Goal: Information Seeking & Learning: Learn about a topic

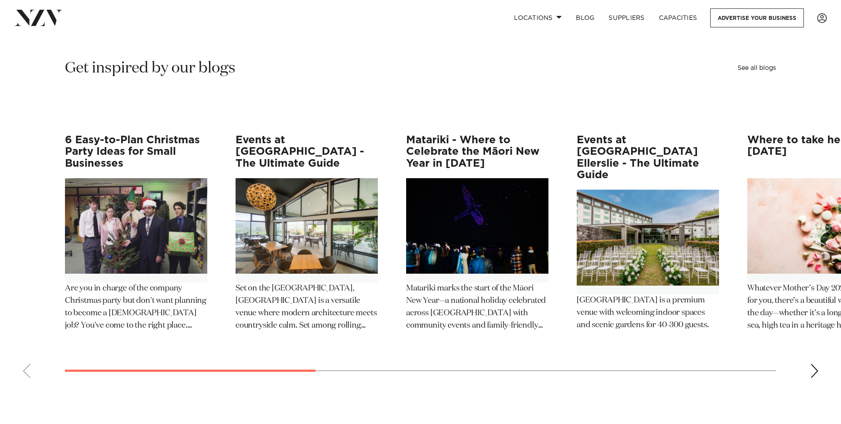
scroll to position [1478, 0]
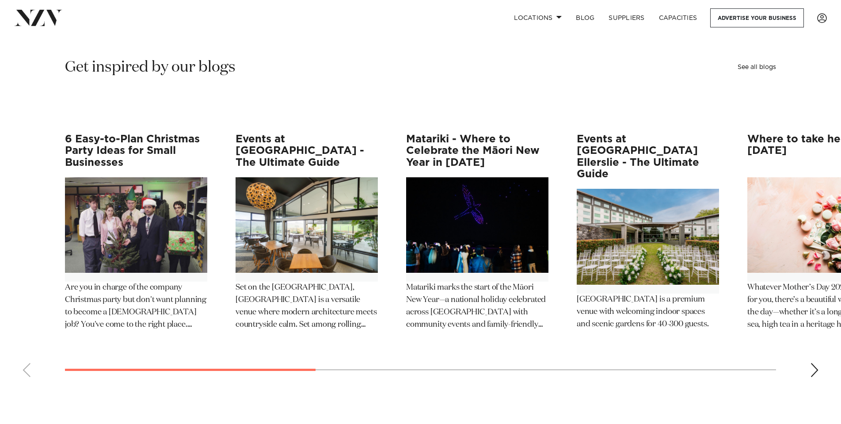
click at [99, 183] on img "1 / 12" at bounding box center [136, 225] width 142 height 96
click at [814, 363] on div "Next slide" at bounding box center [814, 370] width 9 height 14
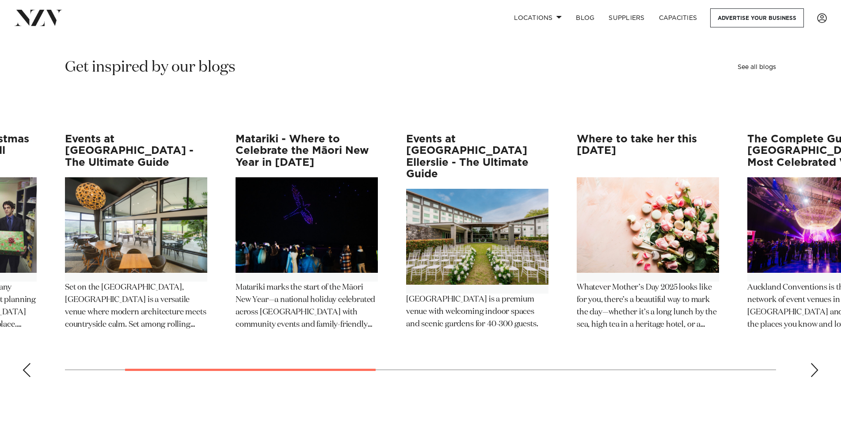
click at [814, 363] on div "Next slide" at bounding box center [814, 370] width 9 height 14
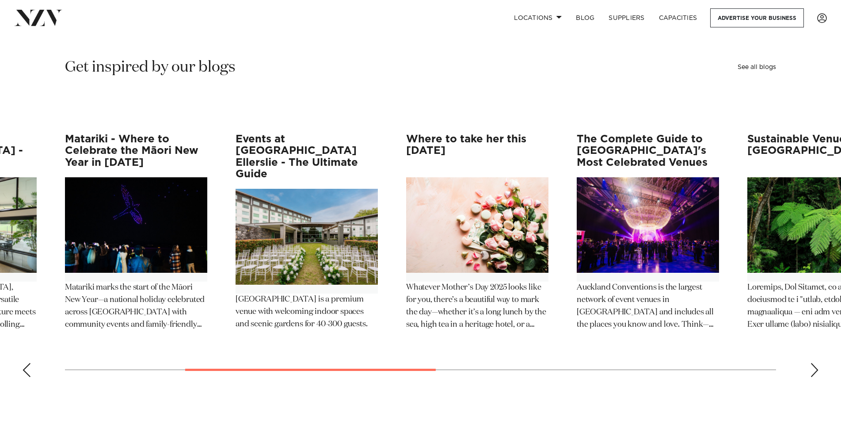
click at [814, 363] on div "Next slide" at bounding box center [814, 370] width 9 height 14
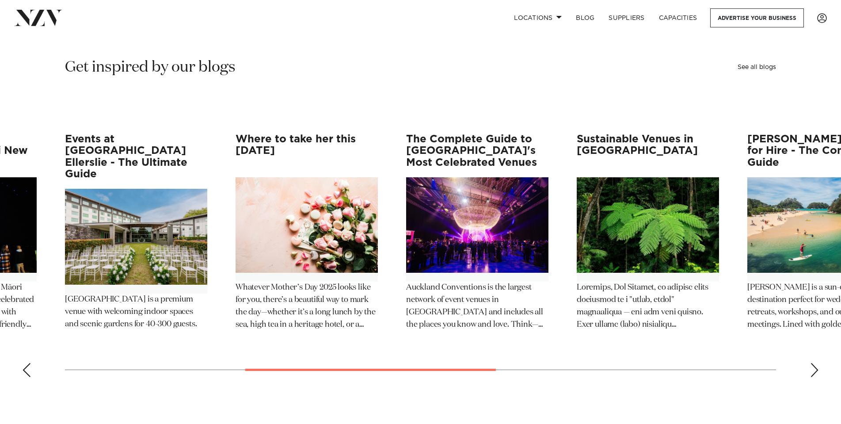
click at [814, 363] on div "Next slide" at bounding box center [814, 370] width 9 height 14
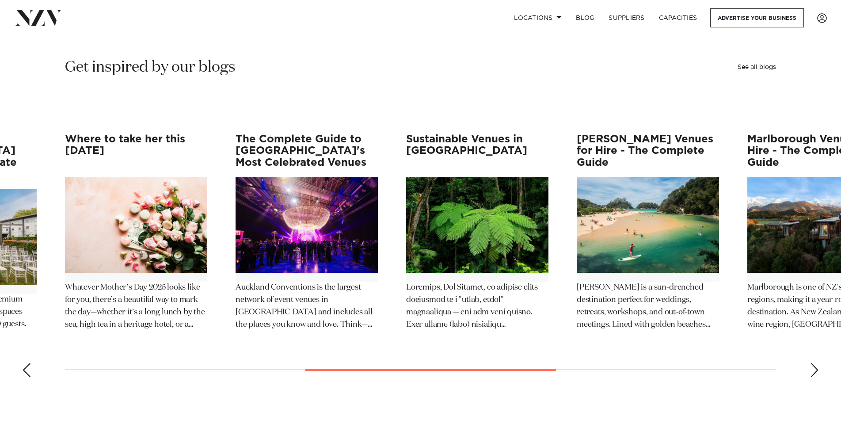
click at [814, 363] on div "Next slide" at bounding box center [814, 370] width 9 height 14
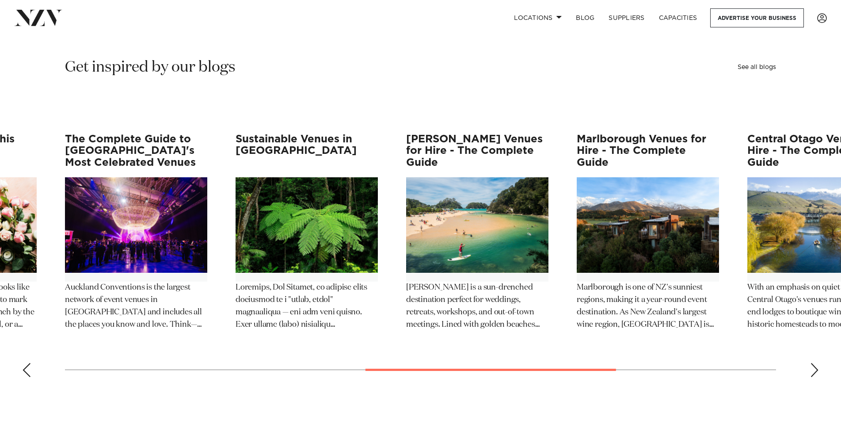
click at [814, 363] on div "Next slide" at bounding box center [814, 370] width 9 height 14
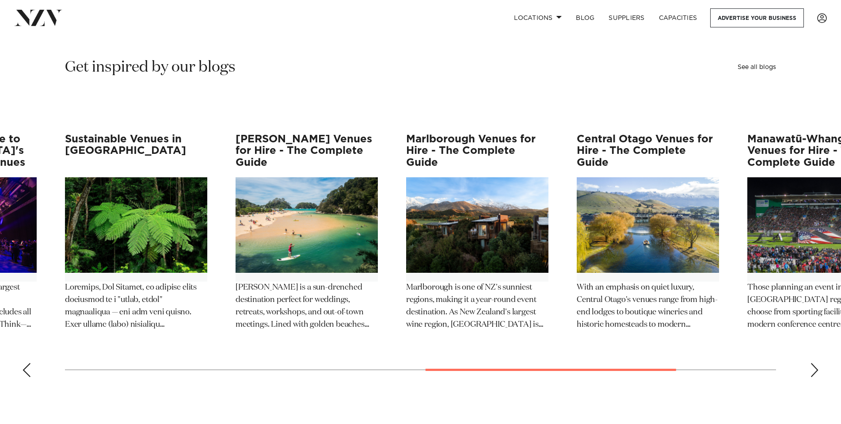
click at [814, 363] on div "Next slide" at bounding box center [814, 370] width 9 height 14
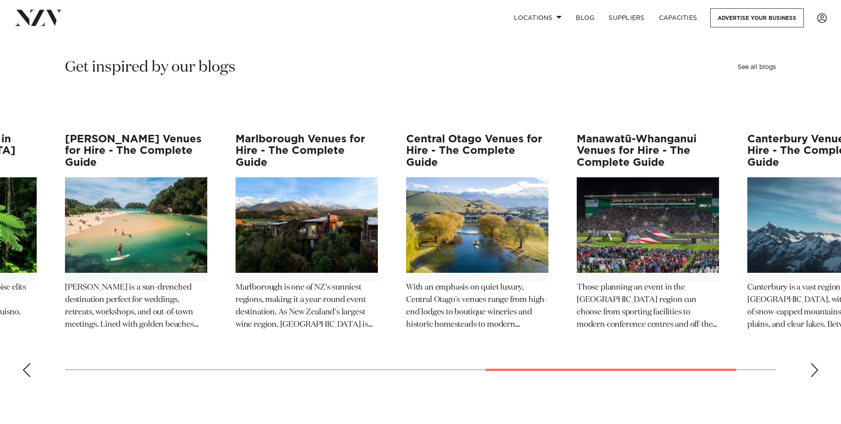
click at [814, 363] on div "Next slide" at bounding box center [814, 370] width 9 height 14
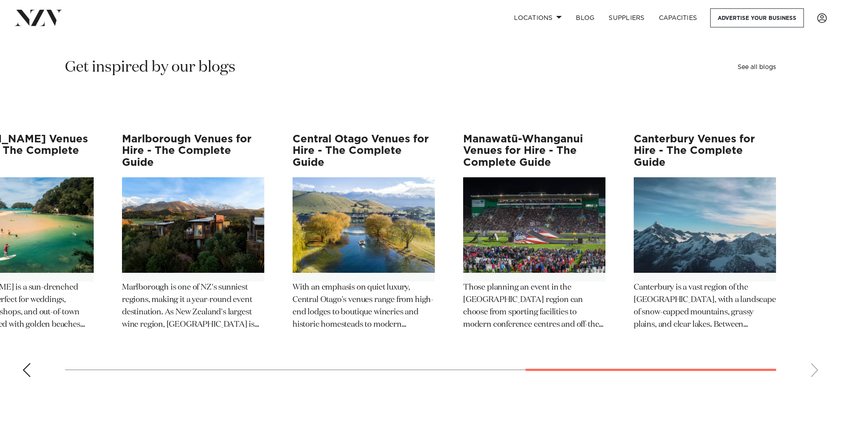
scroll to position [1476, 0]
